Goal: Book appointment/travel/reservation

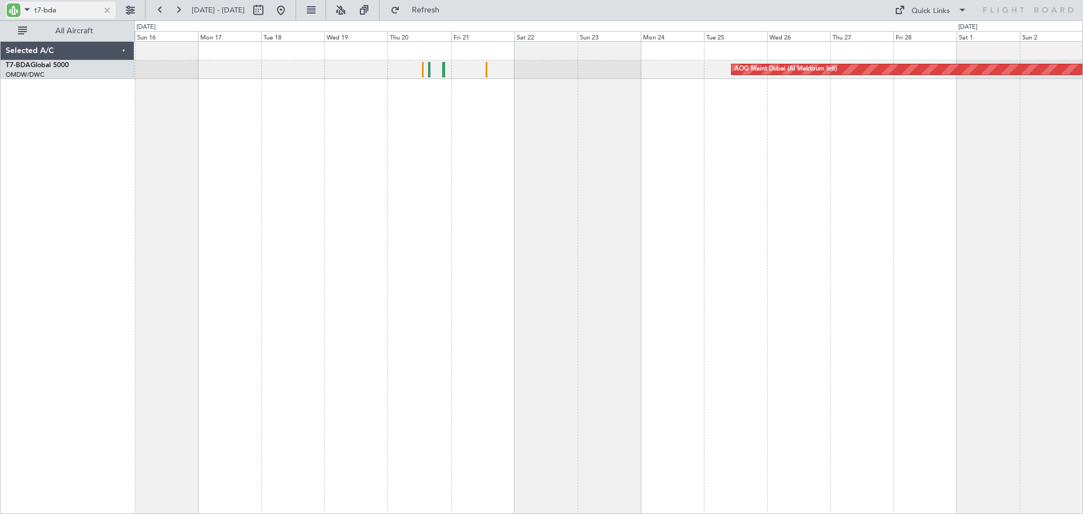
click at [103, 9] on div at bounding box center [107, 10] width 12 height 12
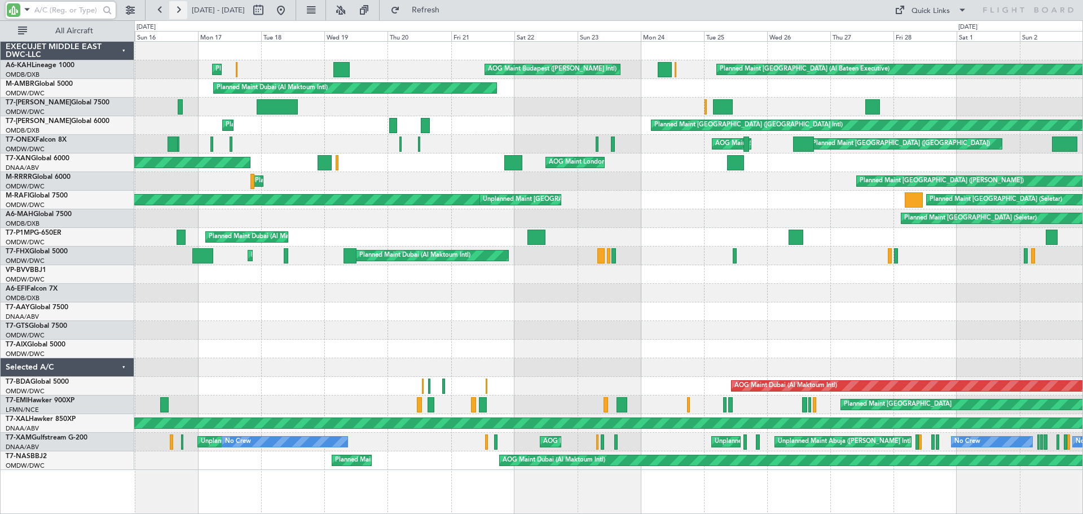
click at [175, 7] on button at bounding box center [178, 10] width 18 height 18
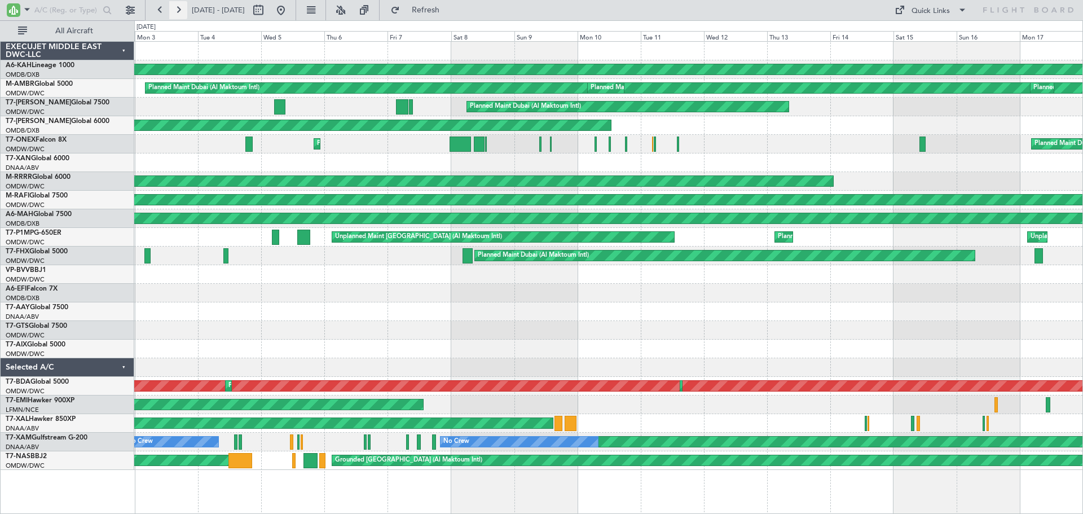
click at [175, 7] on button at bounding box center [178, 10] width 18 height 18
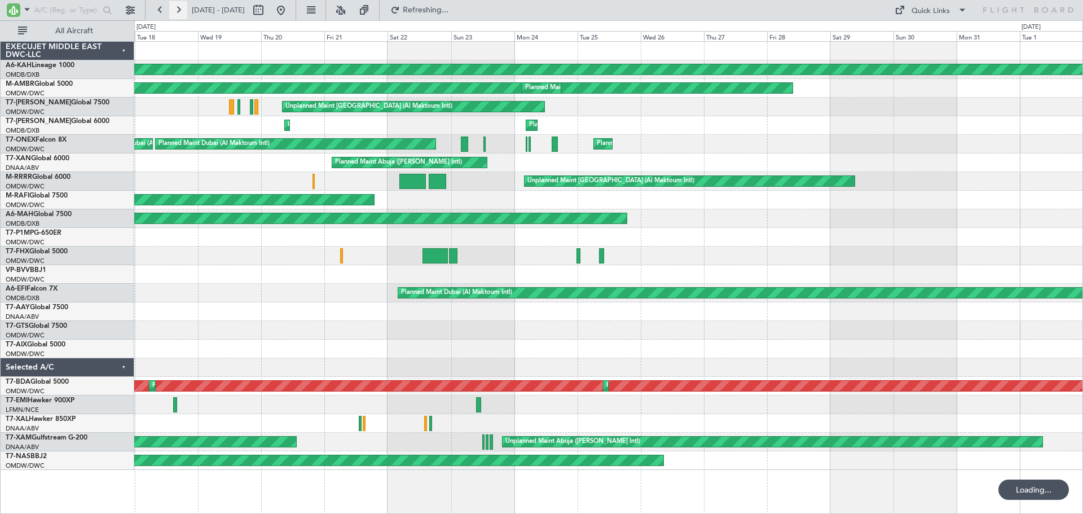
click at [175, 7] on button at bounding box center [178, 10] width 18 height 18
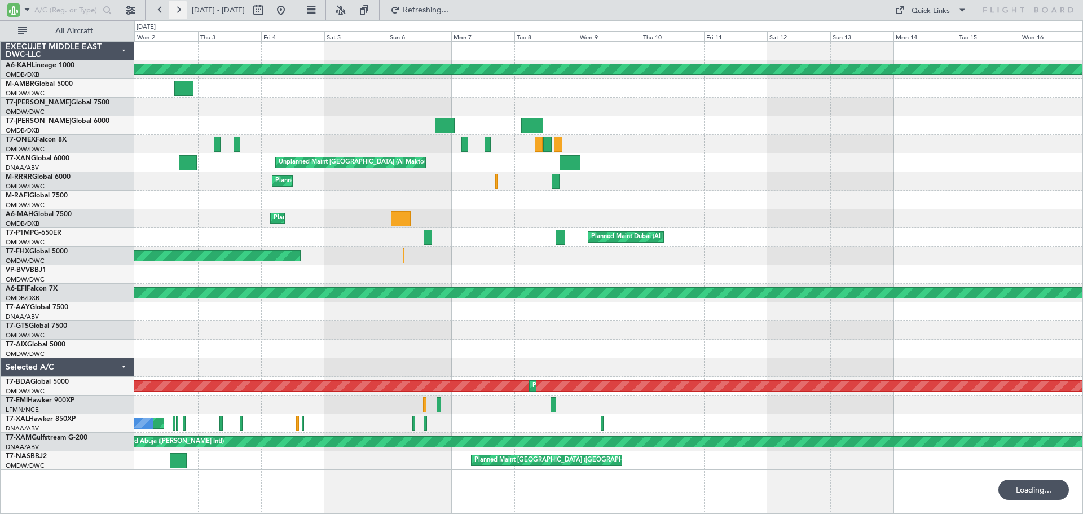
click at [175, 7] on button at bounding box center [178, 10] width 18 height 18
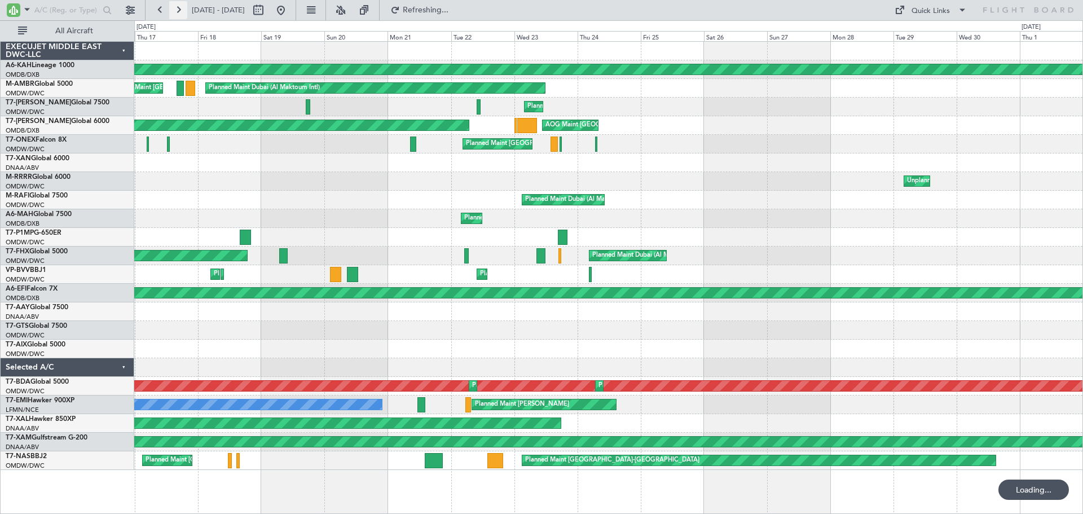
click at [175, 7] on button at bounding box center [178, 10] width 18 height 18
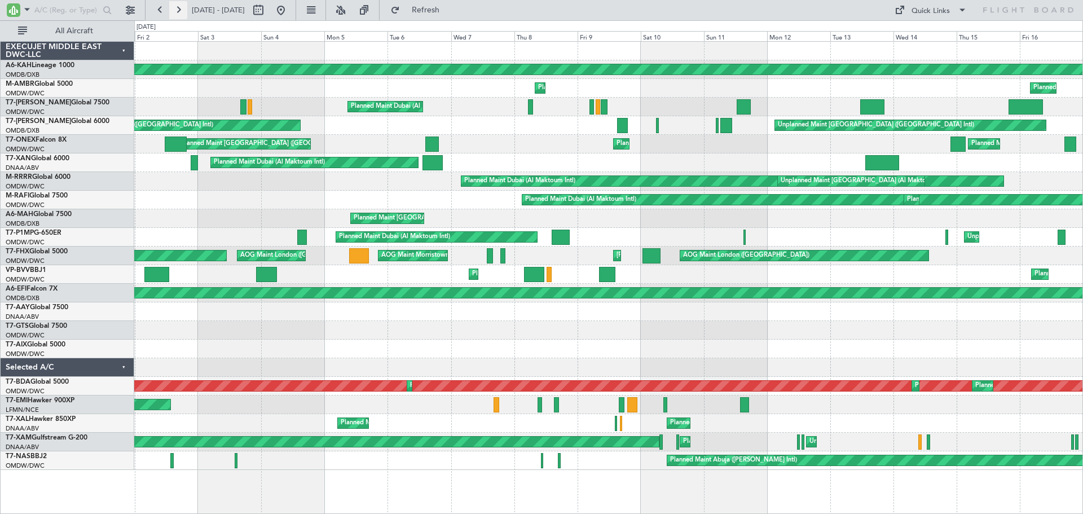
click at [175, 7] on button at bounding box center [178, 10] width 18 height 18
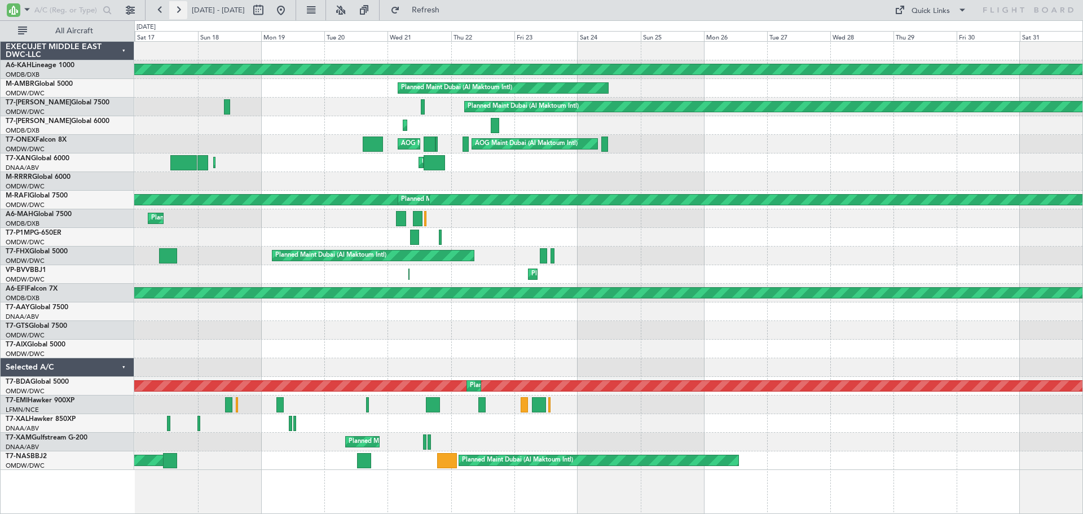
click at [179, 9] on button at bounding box center [178, 10] width 18 height 18
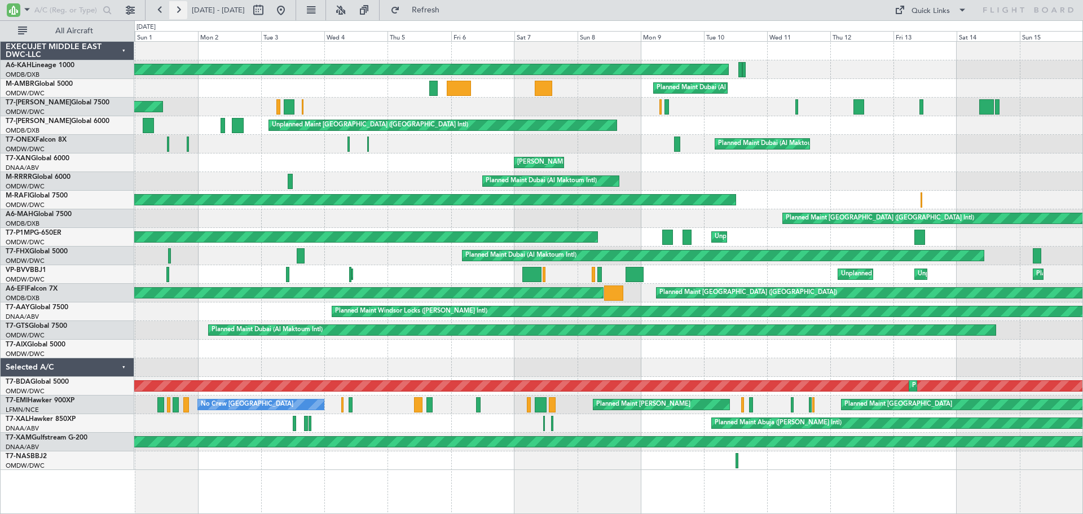
click at [179, 9] on button at bounding box center [178, 10] width 18 height 18
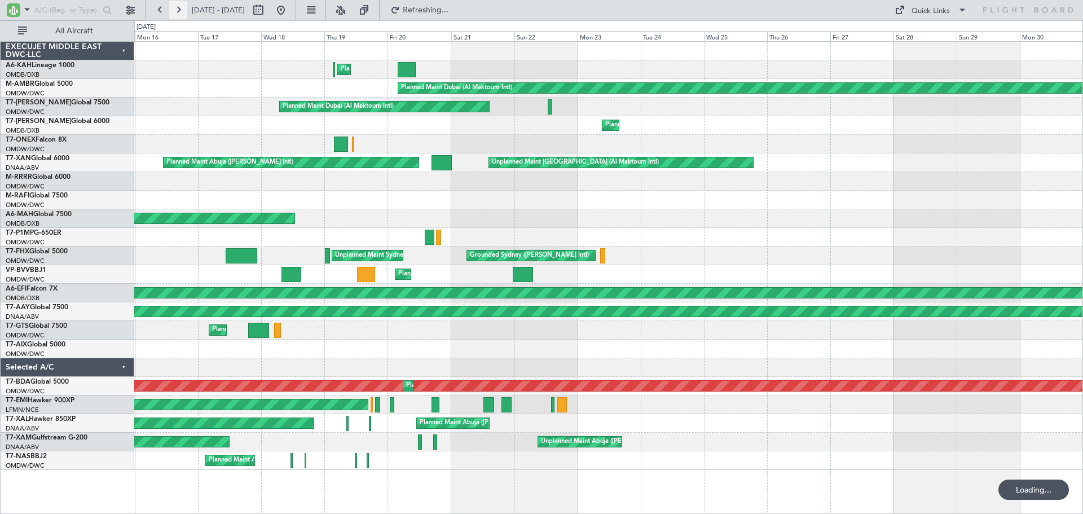
click at [179, 9] on button at bounding box center [178, 10] width 18 height 18
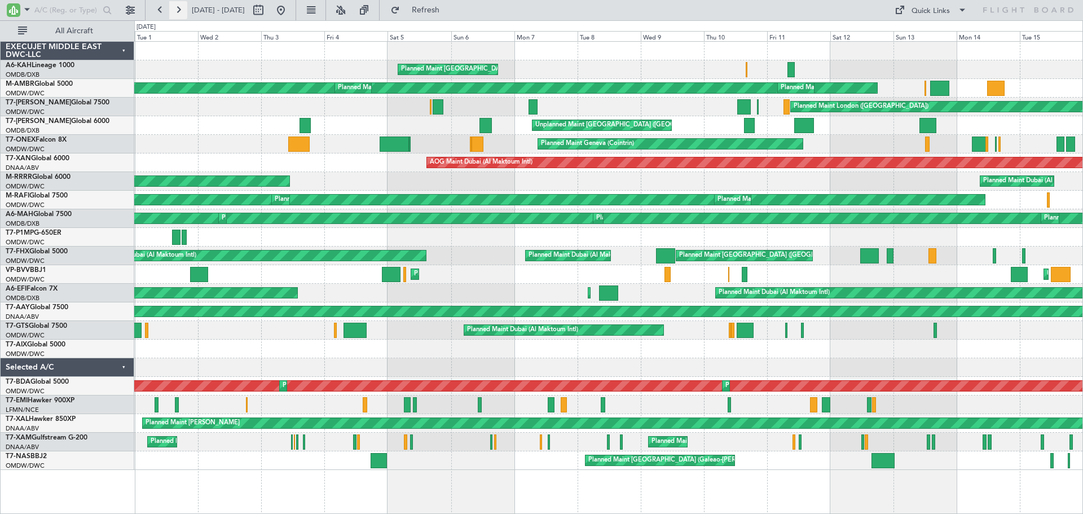
click at [177, 2] on button at bounding box center [178, 10] width 18 height 18
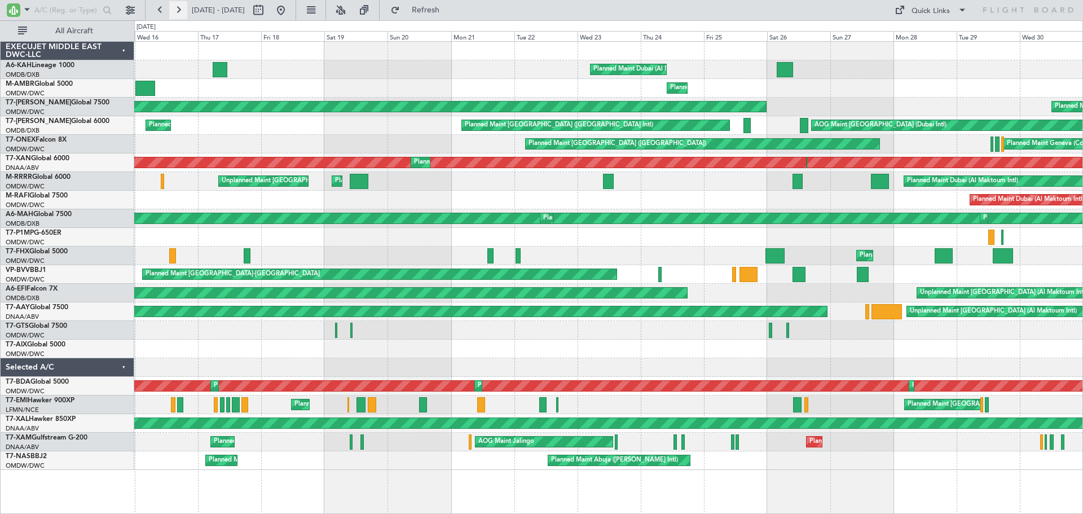
click at [177, 2] on button at bounding box center [178, 10] width 18 height 18
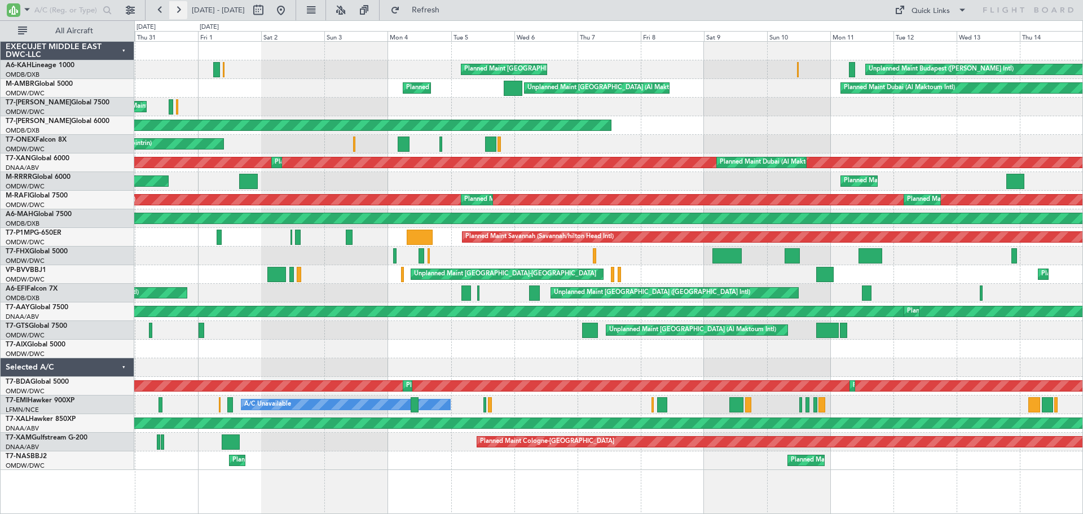
click at [177, 2] on button at bounding box center [178, 10] width 18 height 18
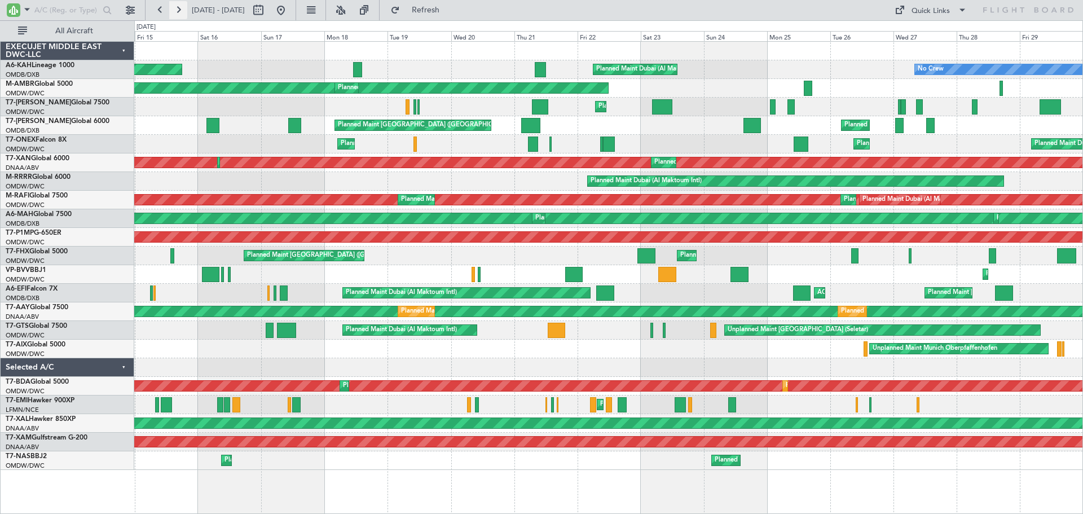
click at [183, 10] on button at bounding box center [178, 10] width 18 height 18
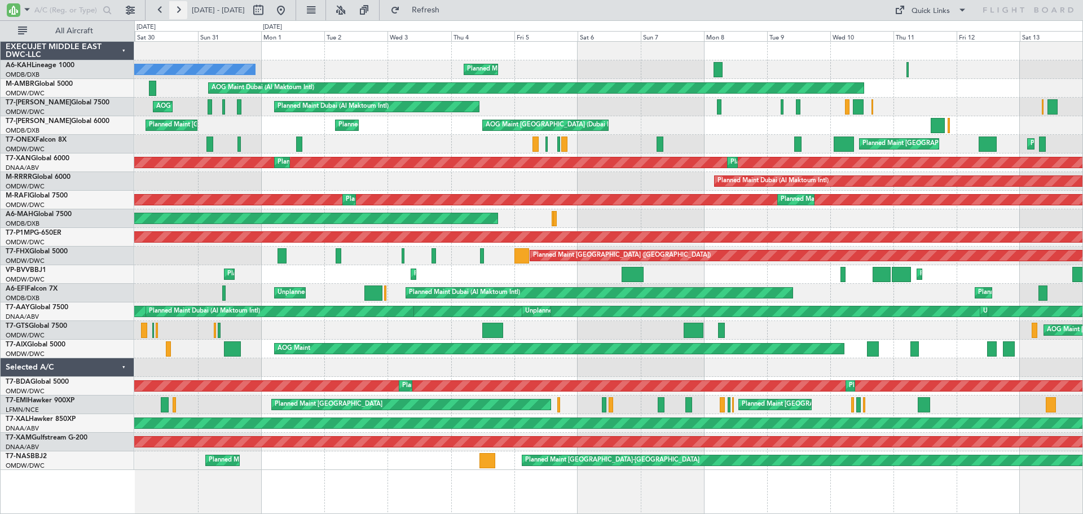
click at [184, 10] on button at bounding box center [178, 10] width 18 height 18
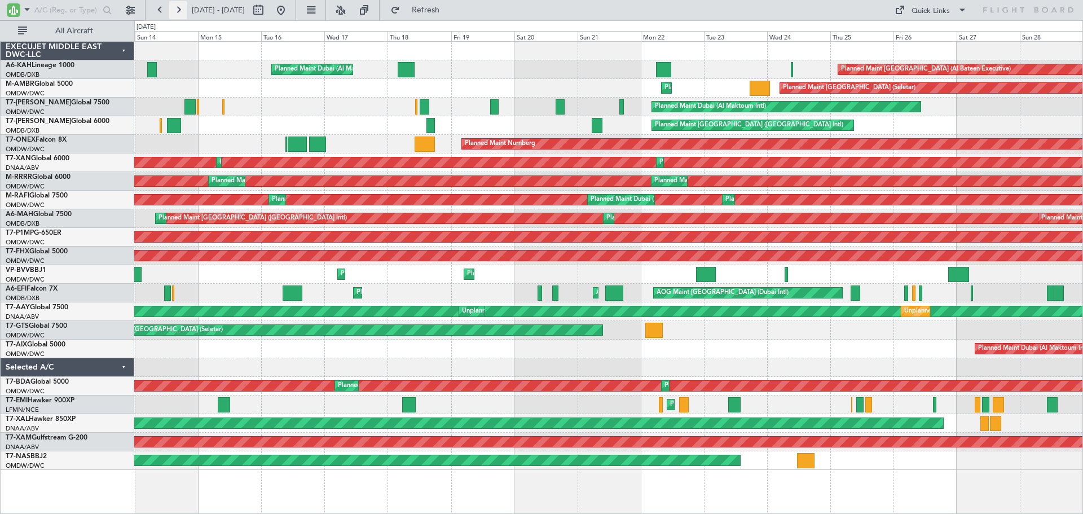
click at [179, 2] on button at bounding box center [178, 10] width 18 height 18
